Goal: Transaction & Acquisition: Purchase product/service

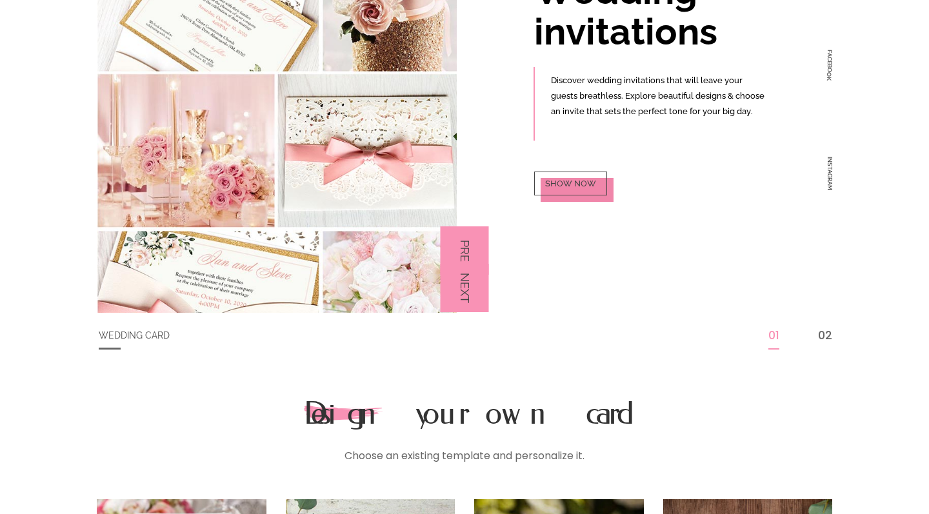
scroll to position [152, 0]
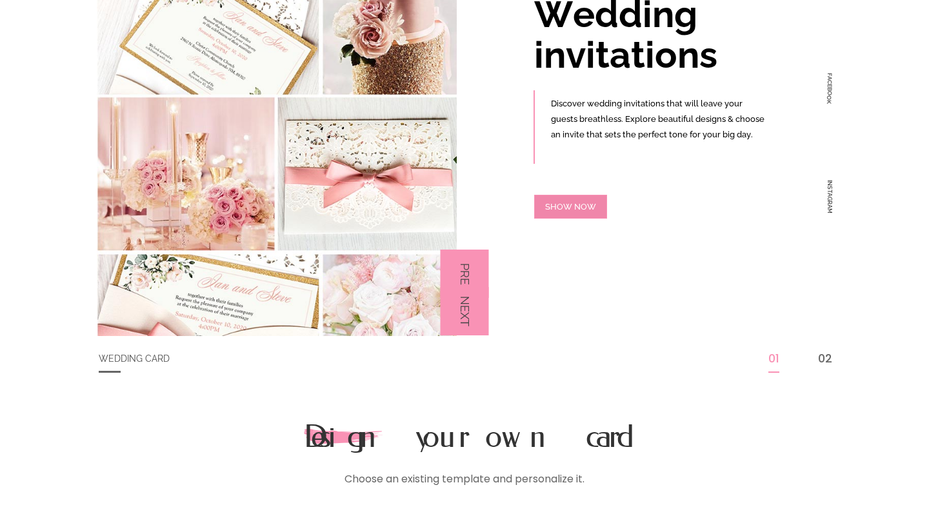
click at [566, 205] on div "W" at bounding box center [567, 206] width 9 height 8
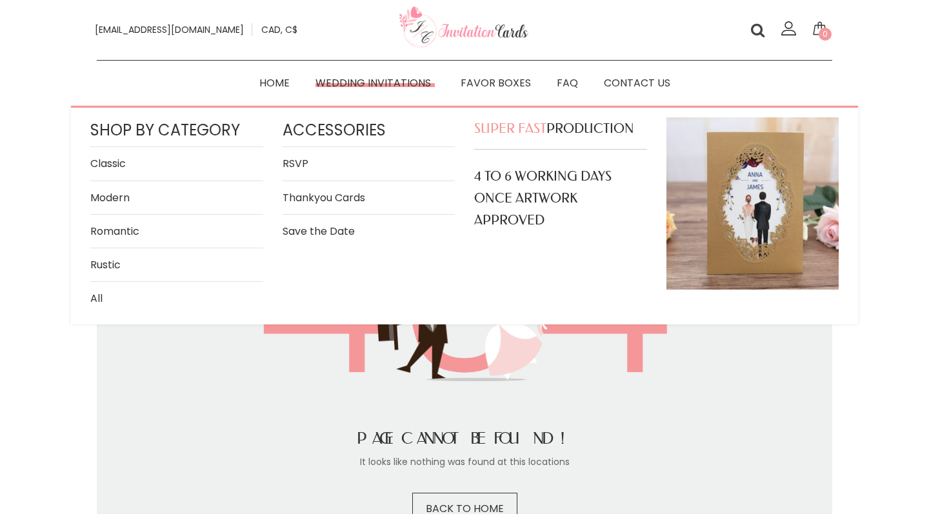
click at [113, 165] on link "Classic" at bounding box center [176, 163] width 173 height 17
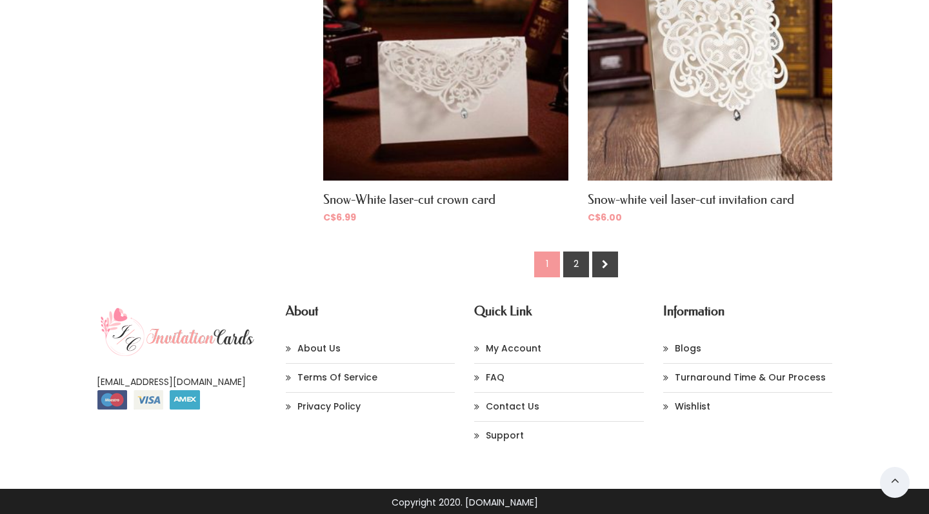
scroll to position [1969, 0]
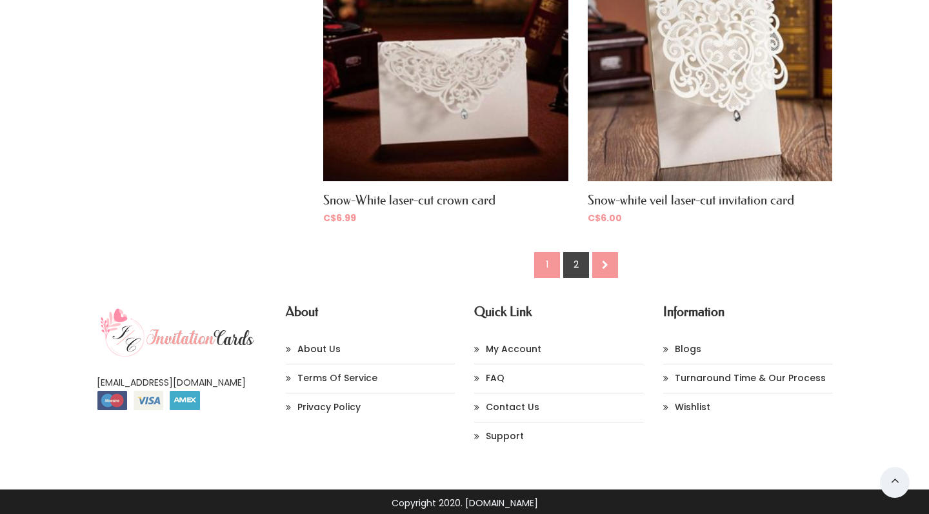
click at [0, 0] on icon at bounding box center [0, 0] width 0 height 0
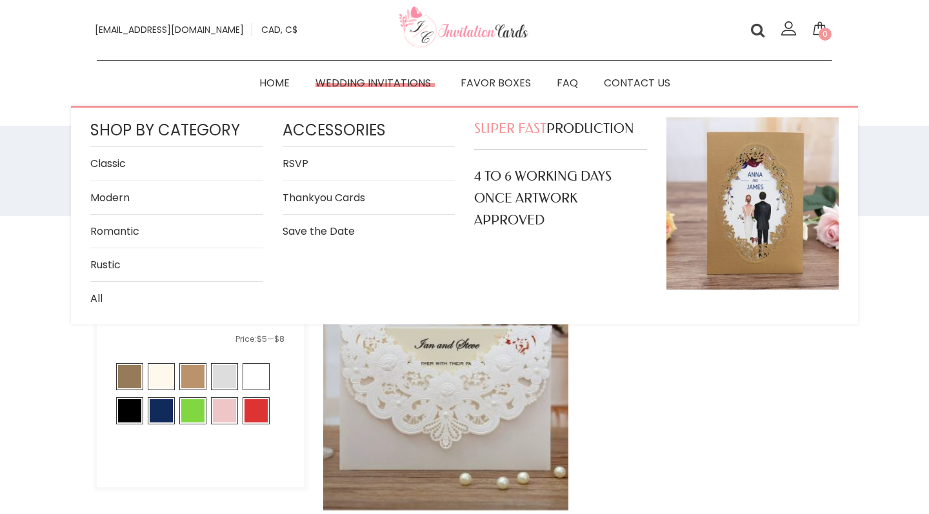
click at [96, 295] on link "All" at bounding box center [176, 298] width 173 height 17
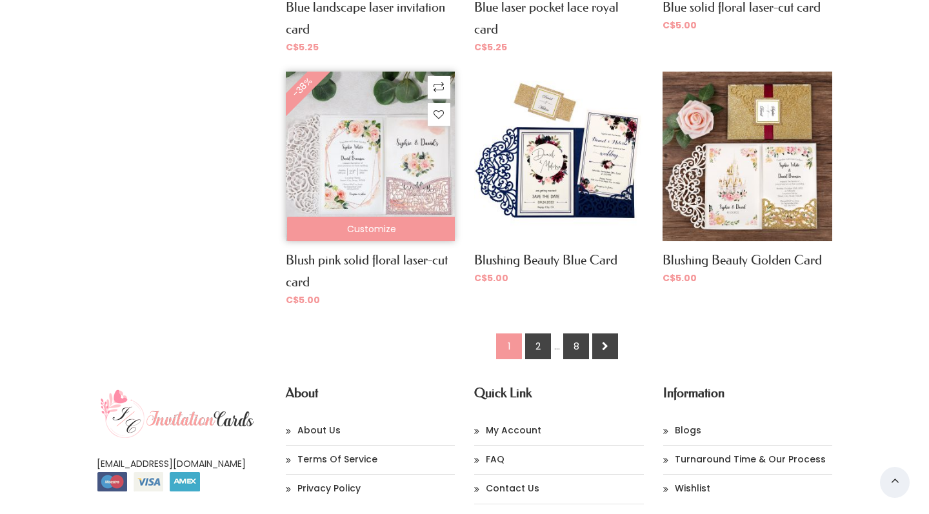
scroll to position [977, 0]
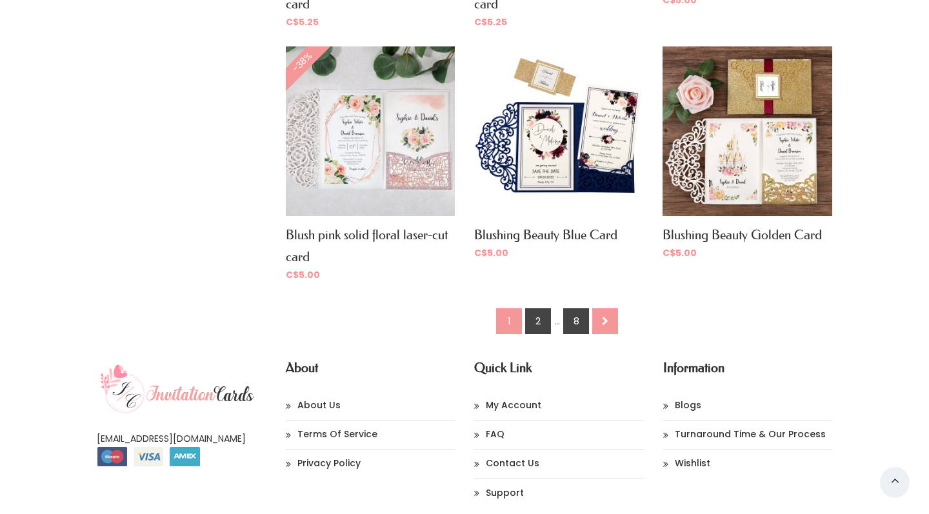
click at [0, 0] on icon at bounding box center [0, 0] width 0 height 0
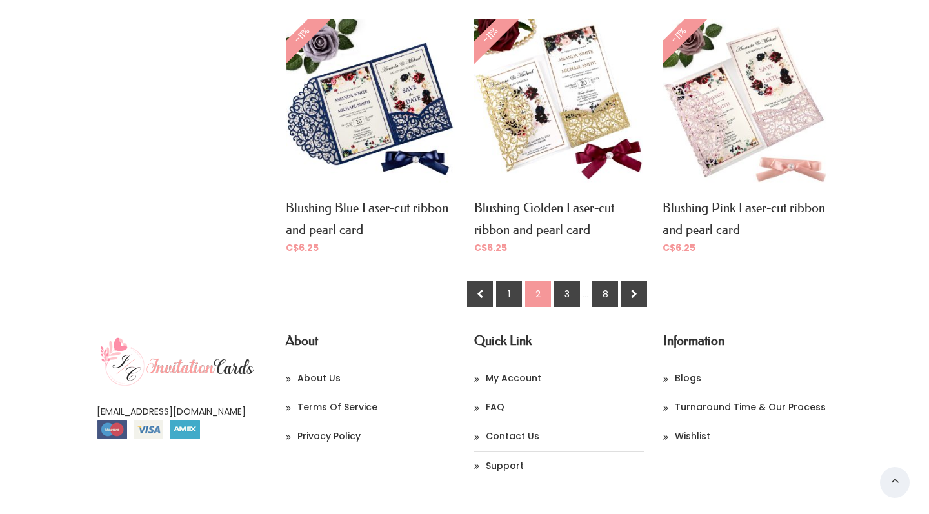
scroll to position [1026, 0]
click at [0, 0] on icon at bounding box center [0, 0] width 0 height 0
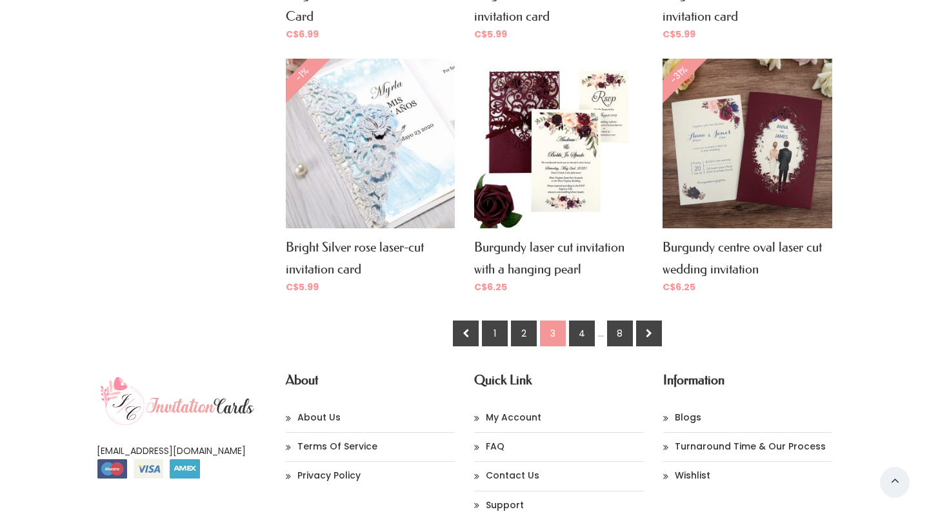
scroll to position [965, 0]
click at [655, 325] on link at bounding box center [649, 333] width 26 height 26
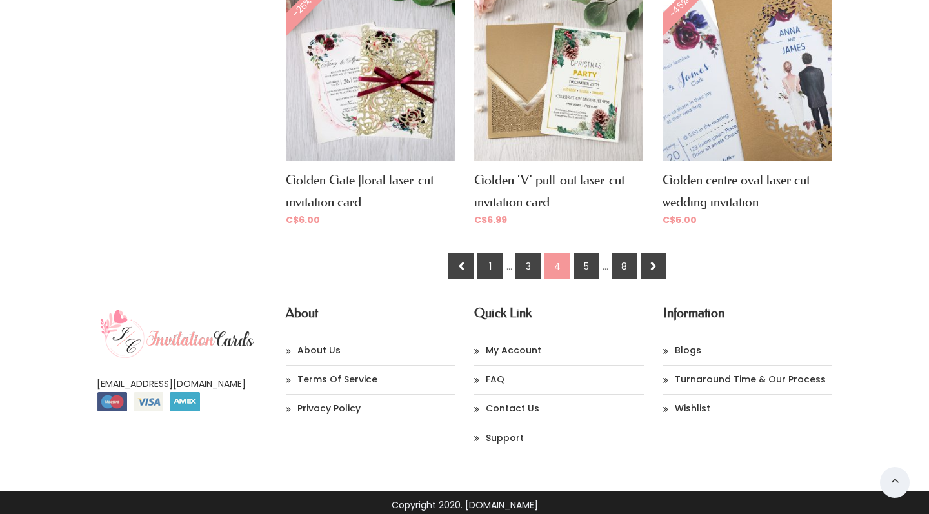
scroll to position [1031, 0]
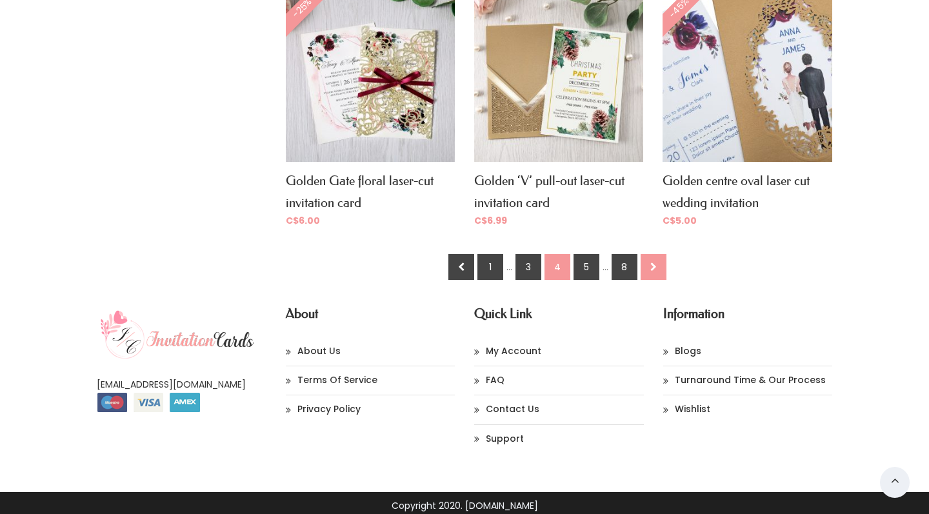
click at [657, 264] on link at bounding box center [653, 267] width 26 height 26
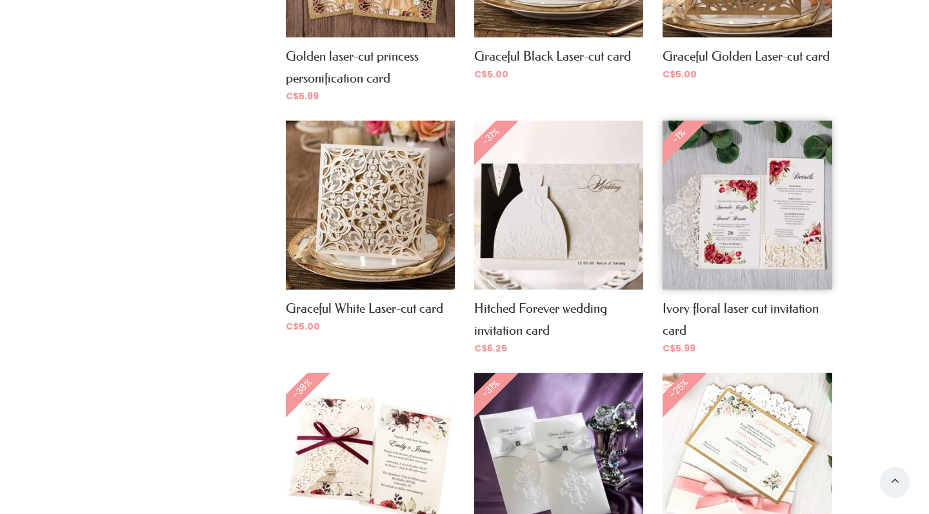
scroll to position [651, 0]
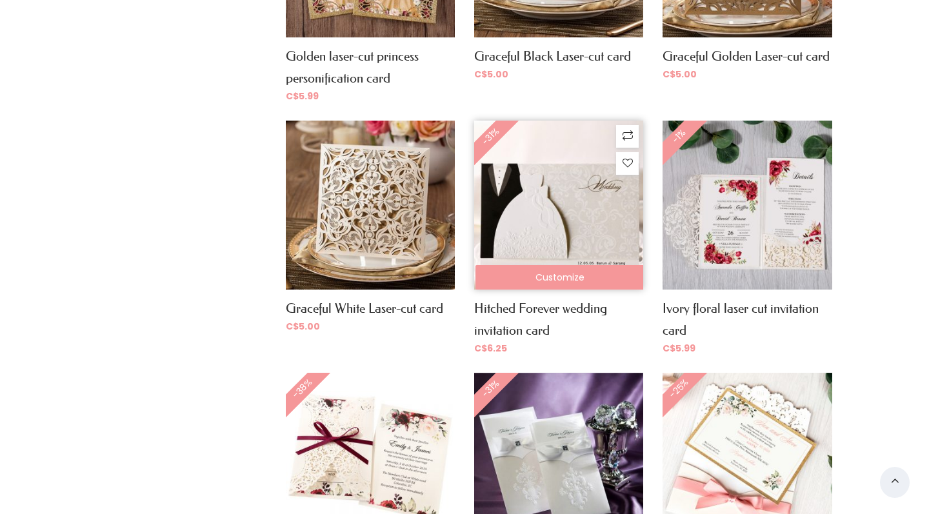
click at [531, 214] on img at bounding box center [558, 205] width 169 height 169
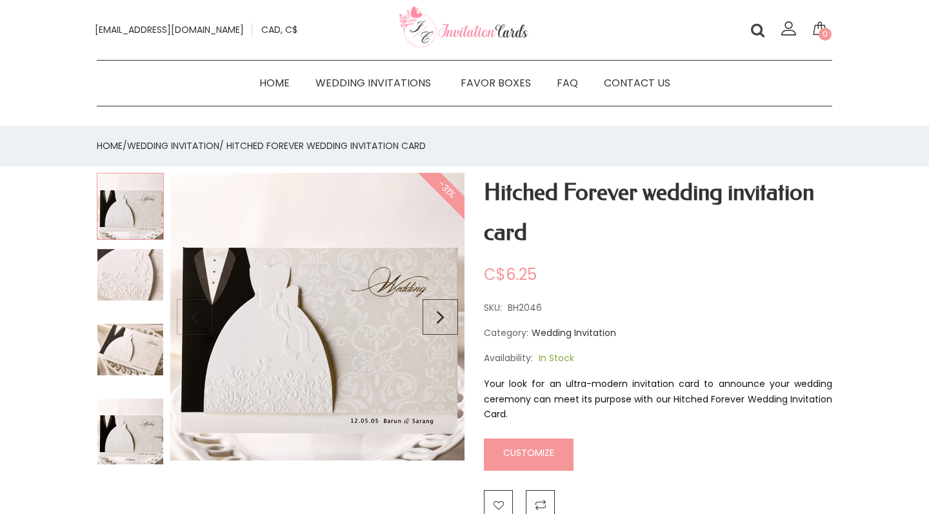
click at [116, 282] on img at bounding box center [130, 275] width 67 height 54
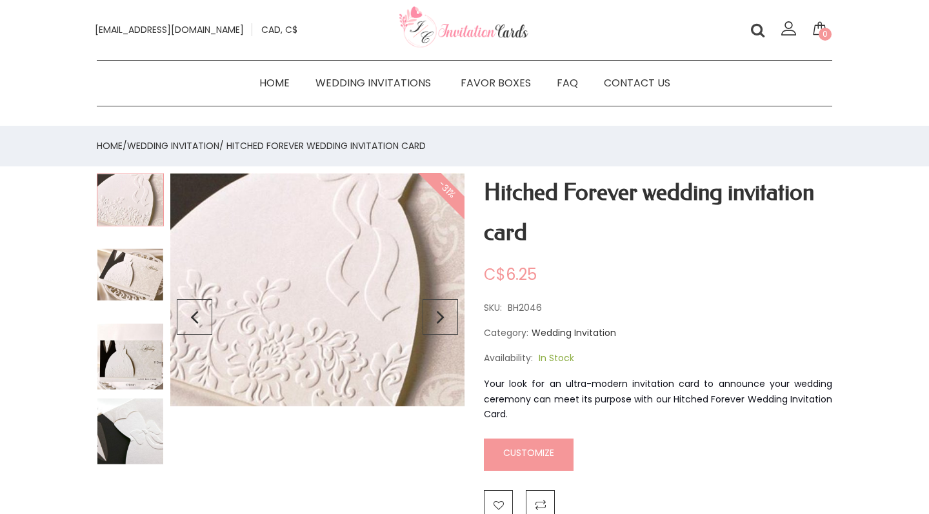
click at [126, 360] on img at bounding box center [130, 356] width 67 height 67
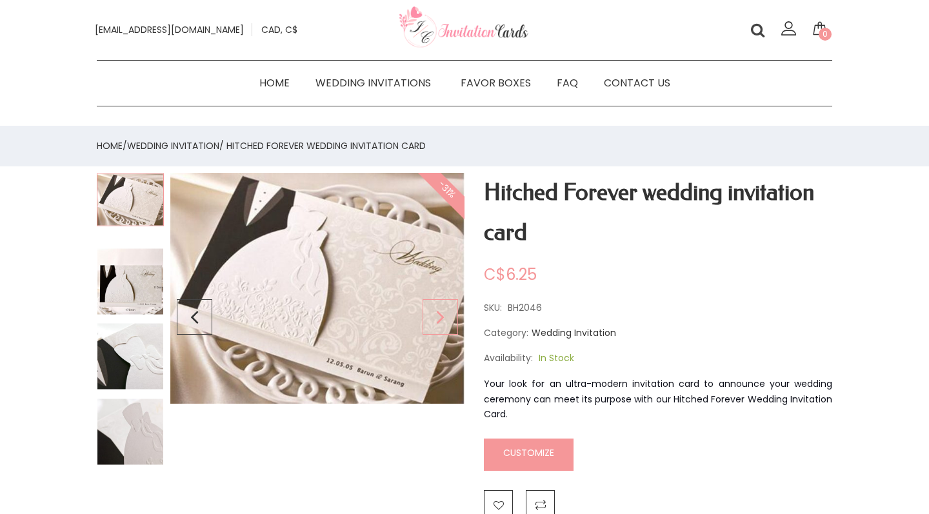
click at [439, 316] on div "Next slide" at bounding box center [439, 317] width 35 height 288
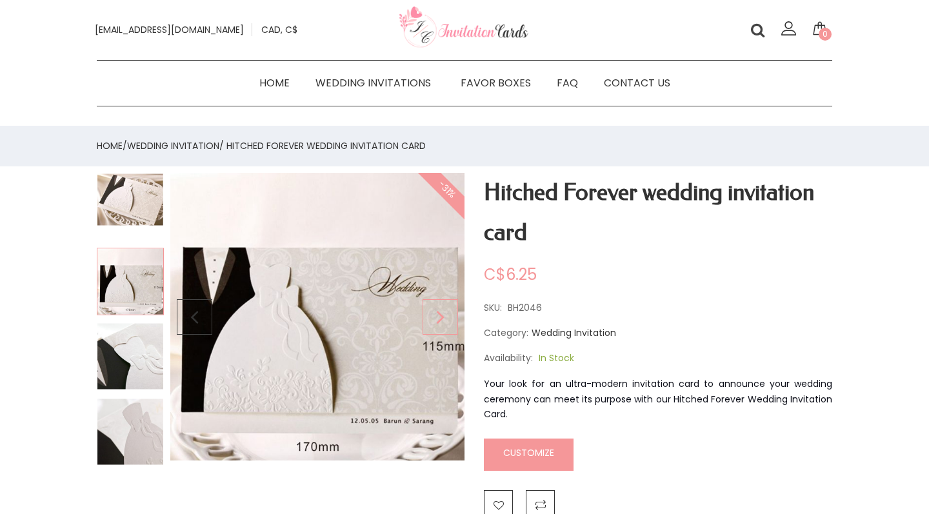
click at [439, 316] on div "Next slide" at bounding box center [439, 317] width 35 height 288
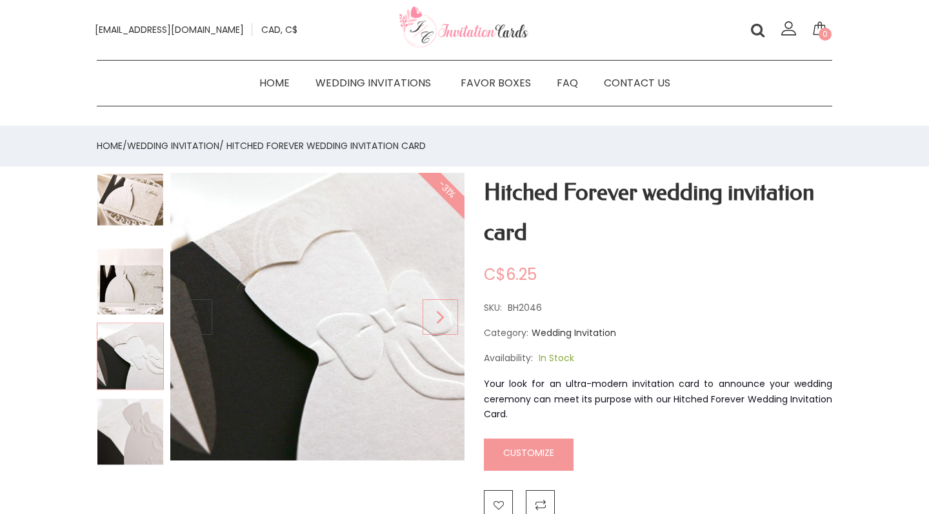
click at [439, 316] on div "Next slide" at bounding box center [439, 317] width 35 height 288
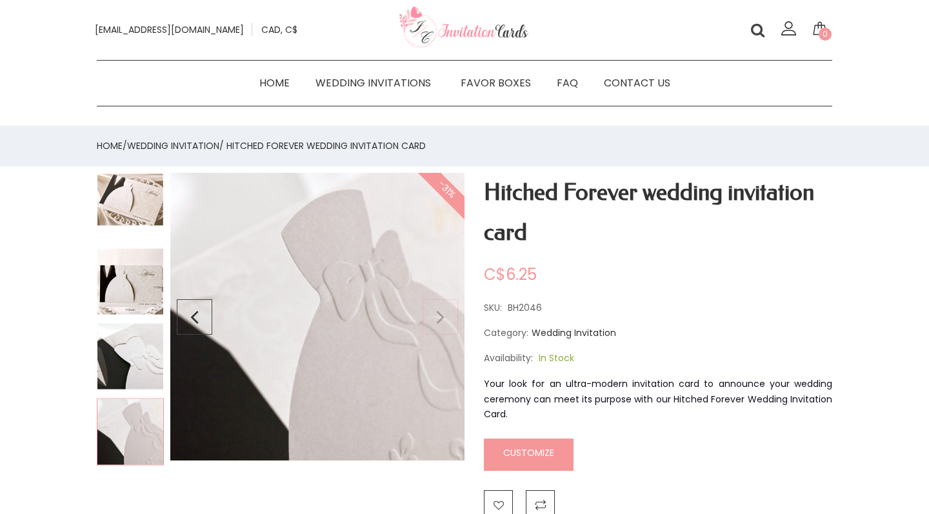
click at [439, 316] on img at bounding box center [317, 320] width 294 height 294
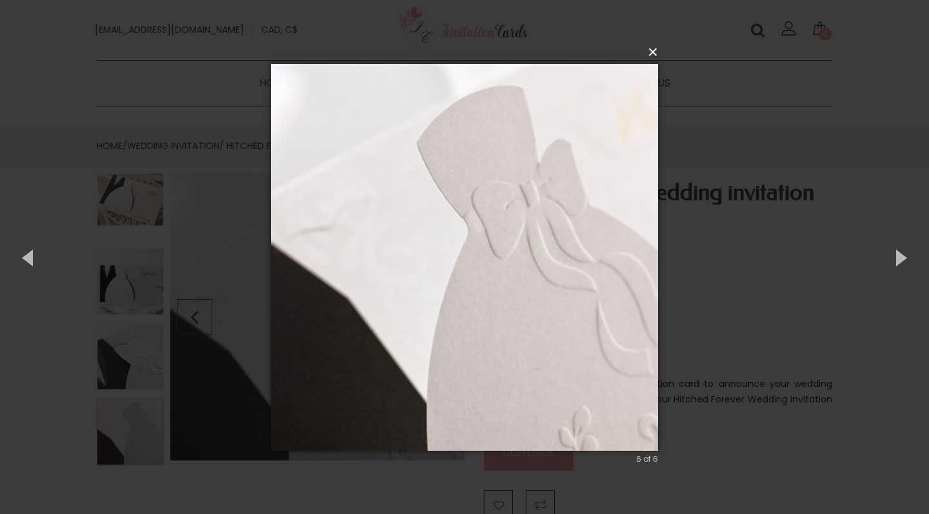
click at [656, 54] on button "×" at bounding box center [468, 52] width 387 height 28
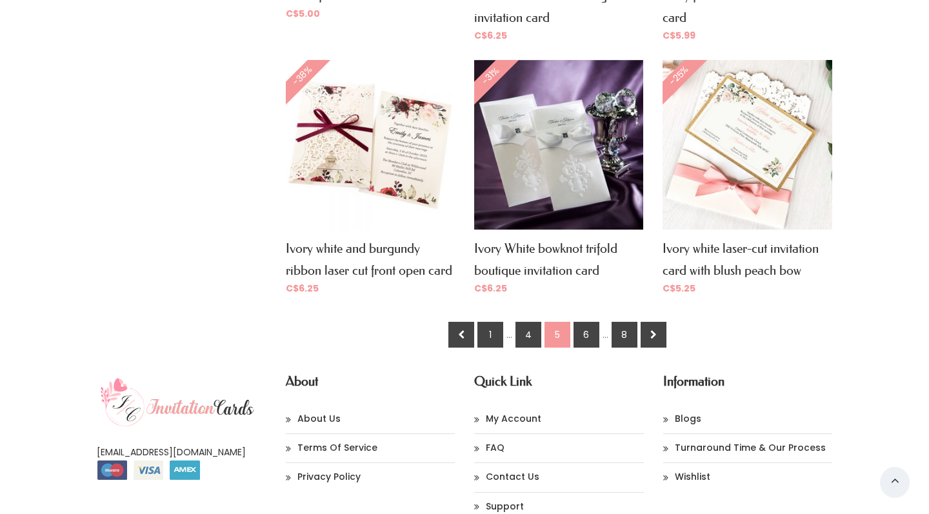
scroll to position [966, 0]
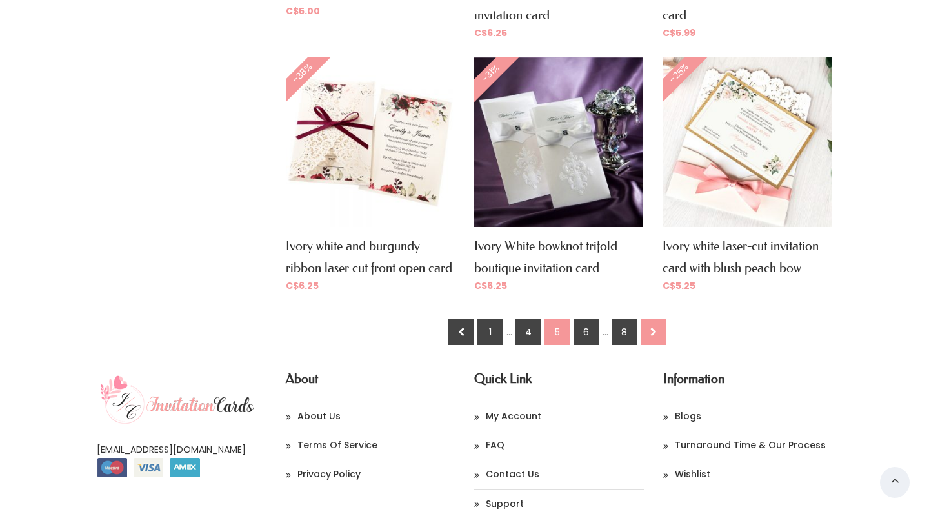
click at [0, 0] on icon at bounding box center [0, 0] width 0 height 0
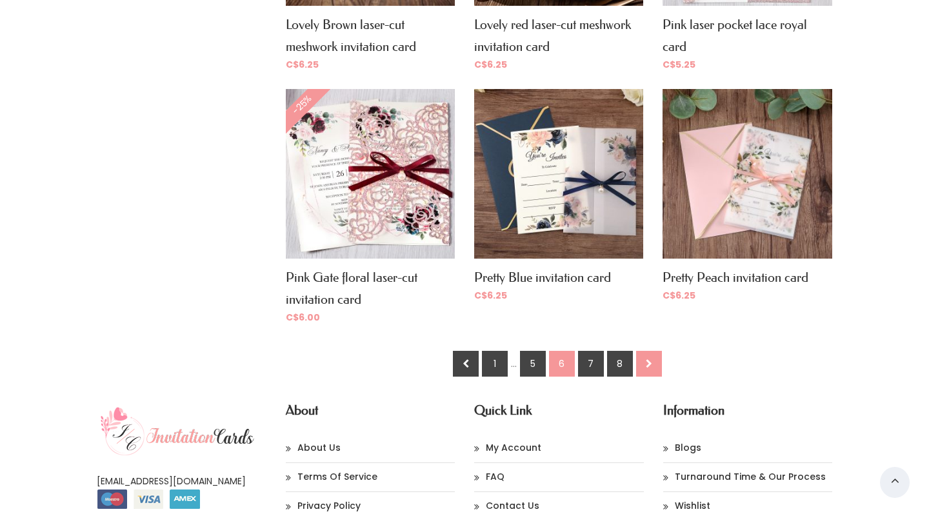
scroll to position [960, 0]
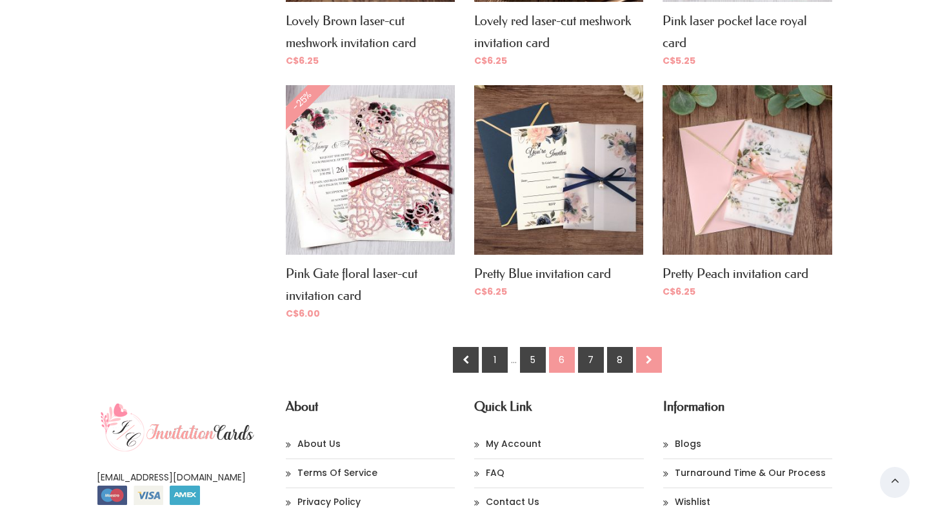
click at [0, 0] on icon at bounding box center [0, 0] width 0 height 0
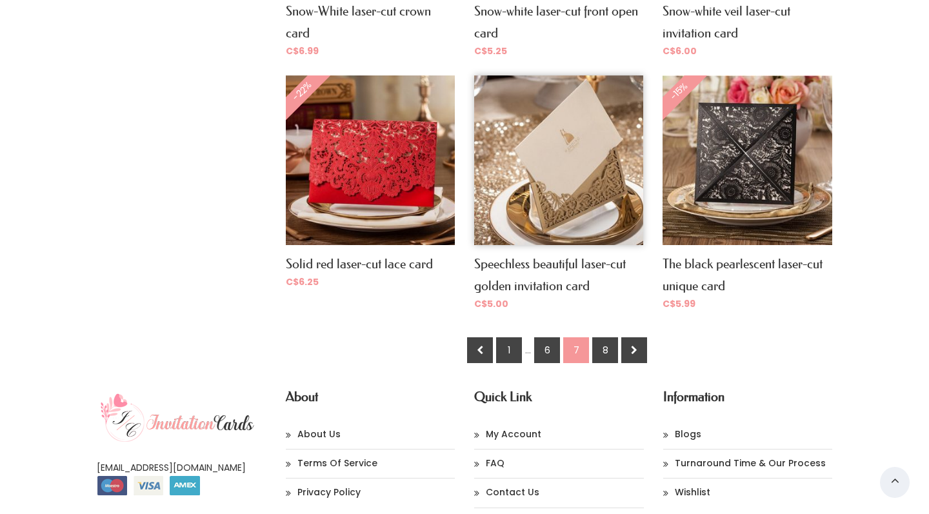
scroll to position [953, 0]
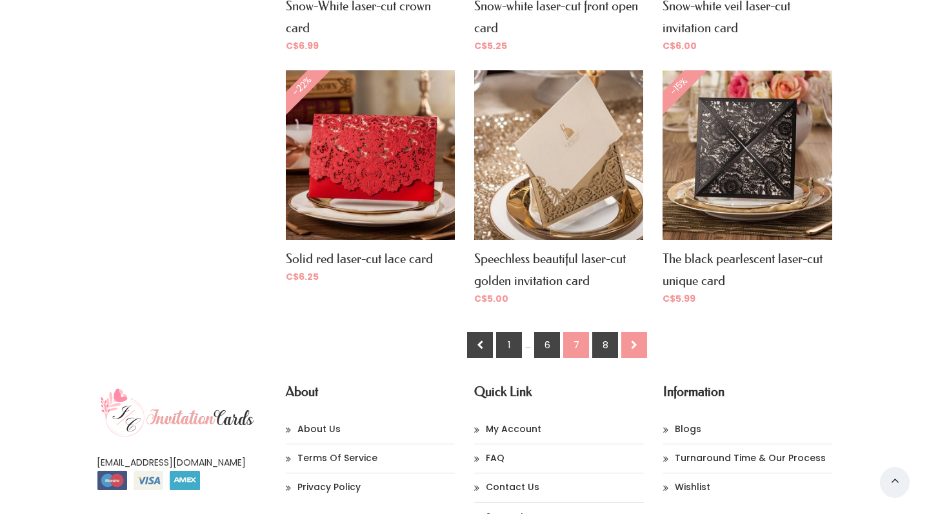
click at [0, 0] on icon at bounding box center [0, 0] width 0 height 0
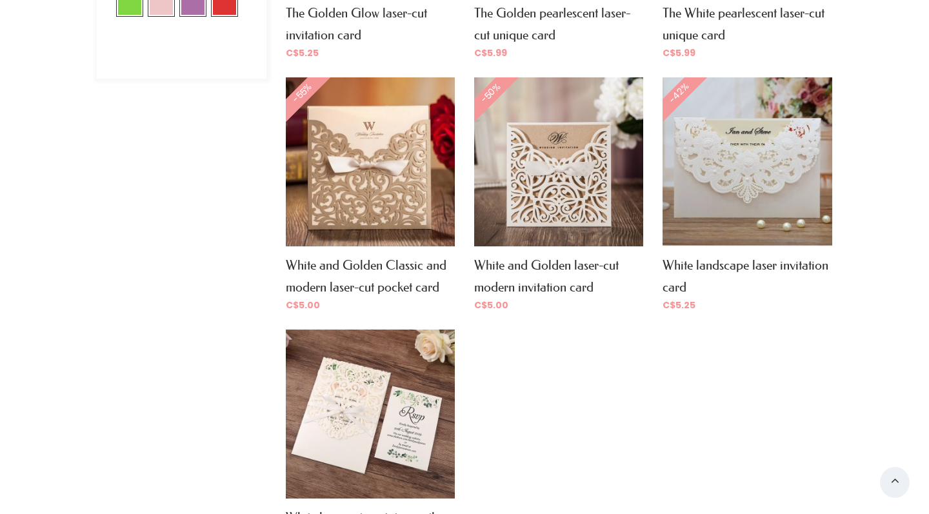
scroll to position [448, 0]
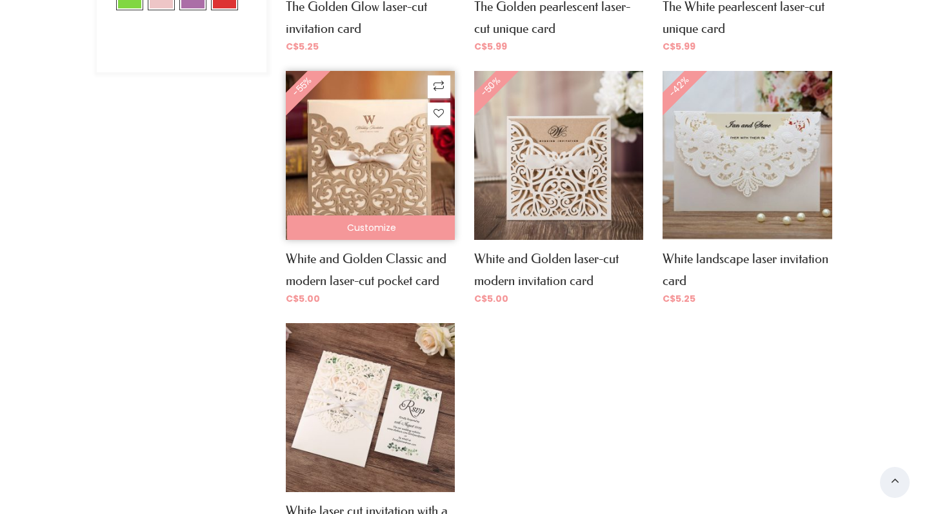
click at [364, 224] on link "Customize" at bounding box center [371, 227] width 169 height 25
